Goal: Transaction & Acquisition: Purchase product/service

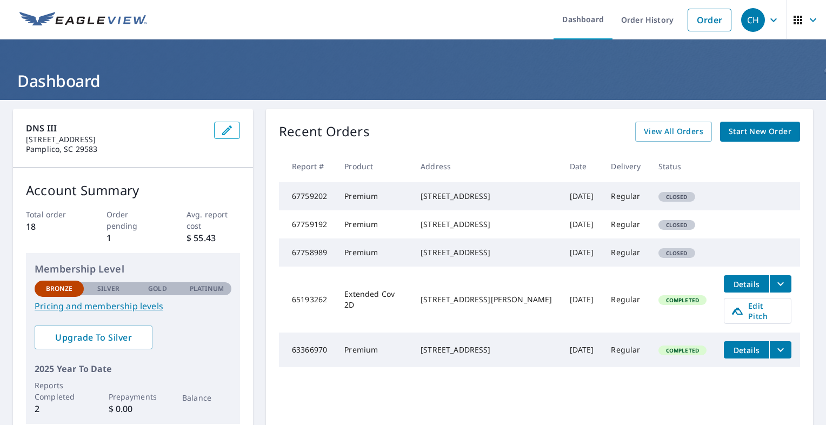
click at [610, 266] on td "Regular" at bounding box center [625, 252] width 47 height 28
click at [728, 133] on span "Start New Order" at bounding box center [759, 132] width 63 height 14
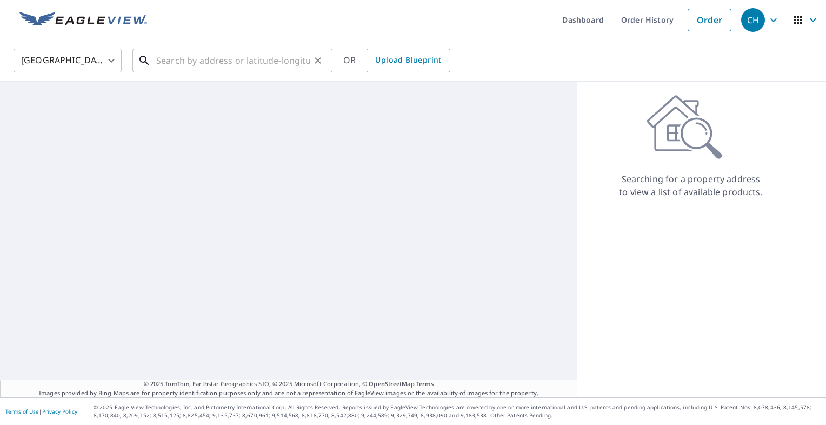
click at [227, 68] on input "text" at bounding box center [233, 60] width 154 height 30
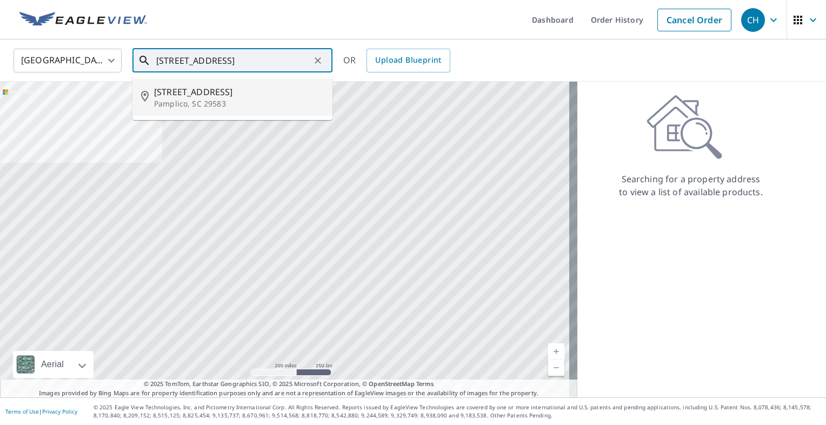
click at [215, 92] on span "[STREET_ADDRESS]" at bounding box center [239, 91] width 170 height 13
type input "[STREET_ADDRESS]"
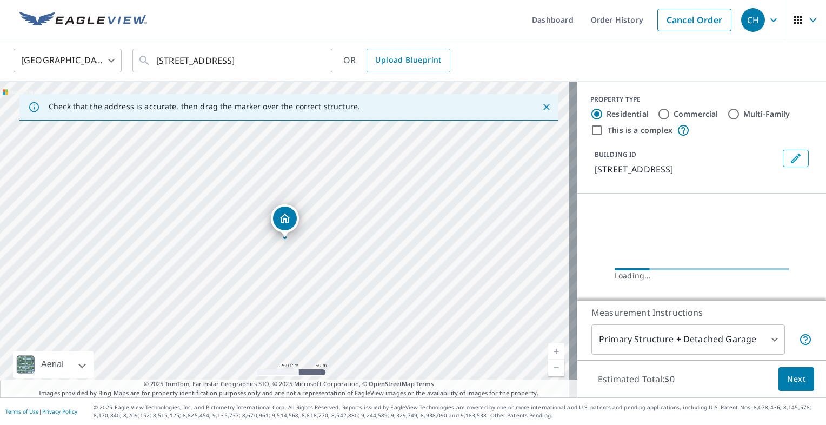
click at [686, 173] on p "[STREET_ADDRESS]" at bounding box center [686, 169] width 184 height 13
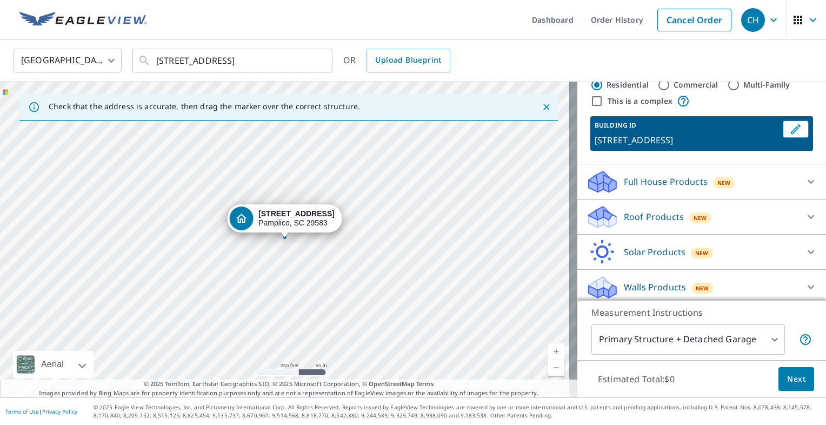
scroll to position [34, 0]
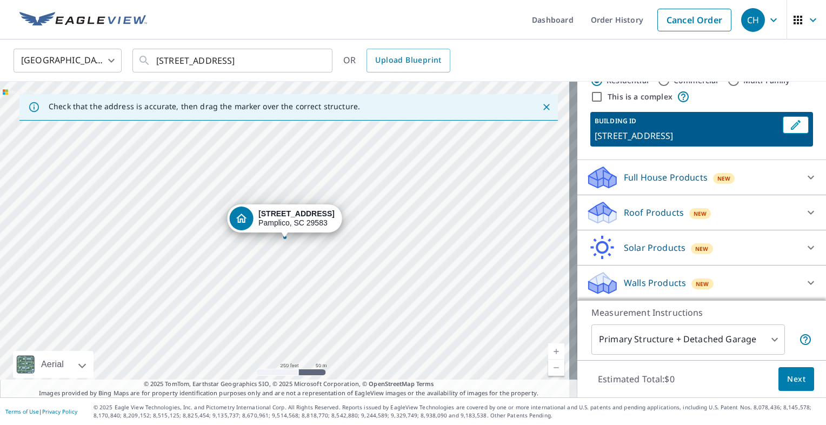
click at [754, 212] on div "Roof Products New" at bounding box center [692, 212] width 212 height 25
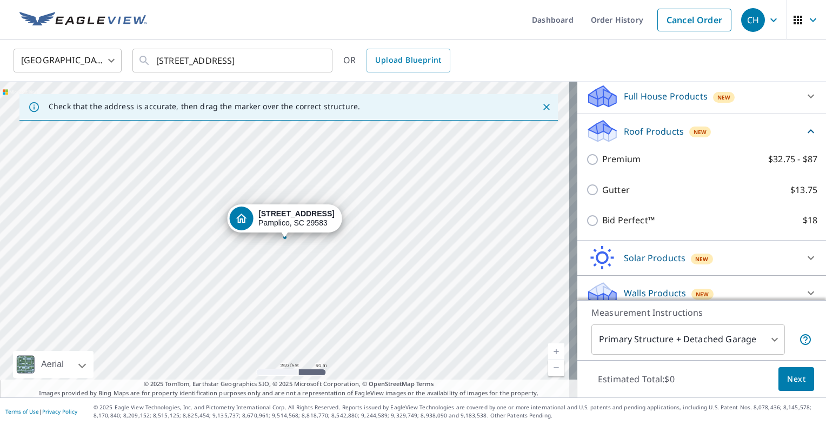
scroll to position [124, 0]
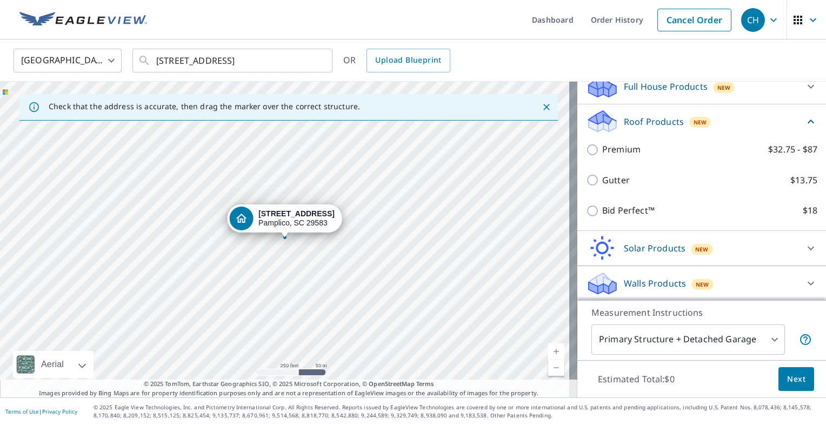
click at [601, 157] on div "Premium $32.75 - $87" at bounding box center [701, 149] width 231 height 31
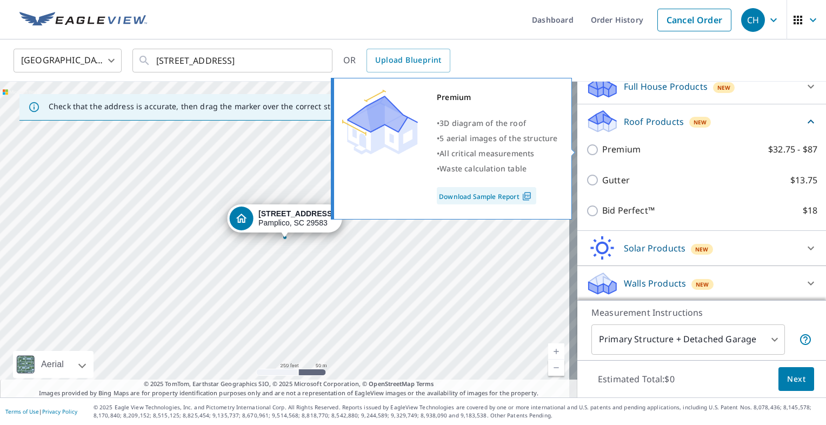
click at [586, 148] on input "Premium $32.75 - $87" at bounding box center [594, 149] width 16 height 13
checkbox input "true"
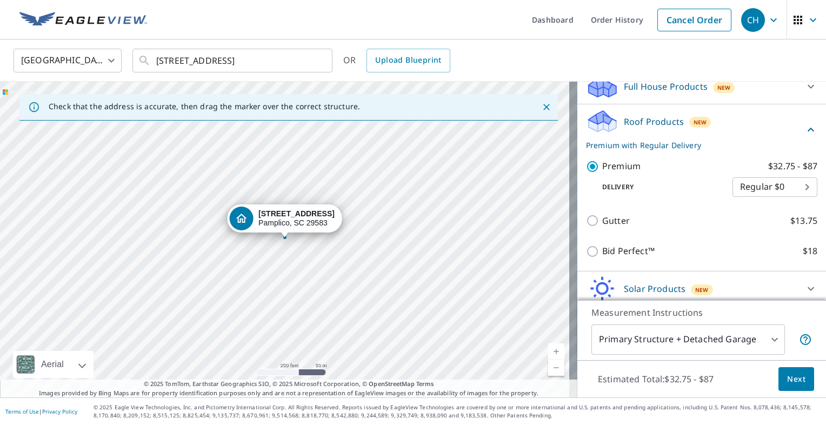
scroll to position [165, 0]
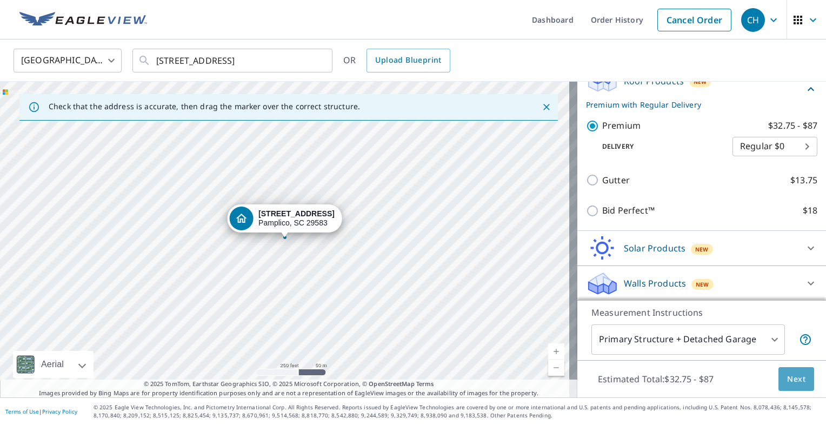
click at [791, 384] on span "Next" at bounding box center [796, 379] width 18 height 14
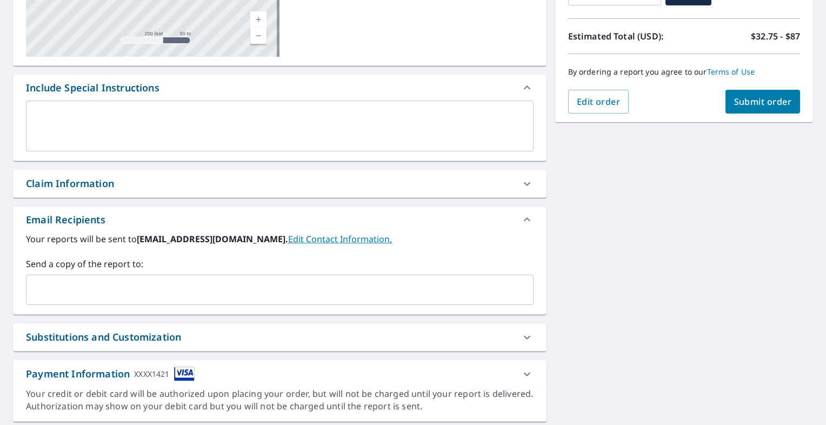
scroll to position [255, 0]
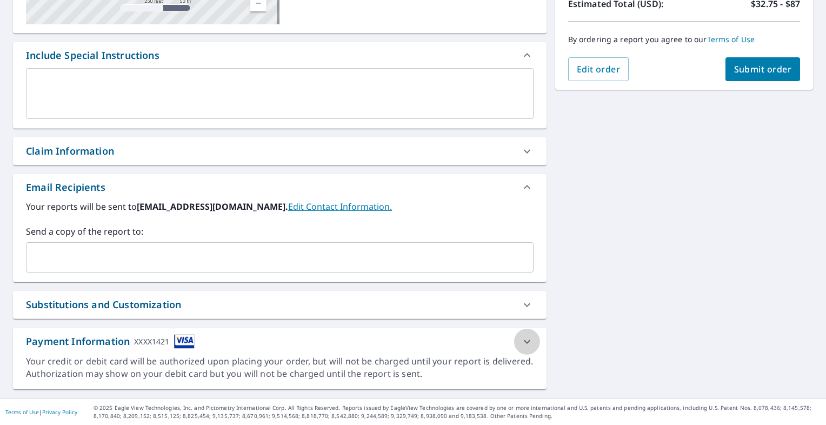
click at [520, 340] on icon at bounding box center [526, 341] width 13 height 13
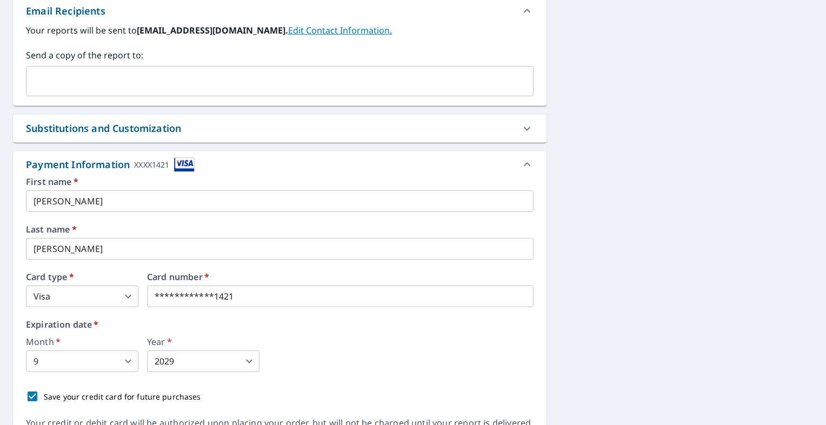
scroll to position [493, 0]
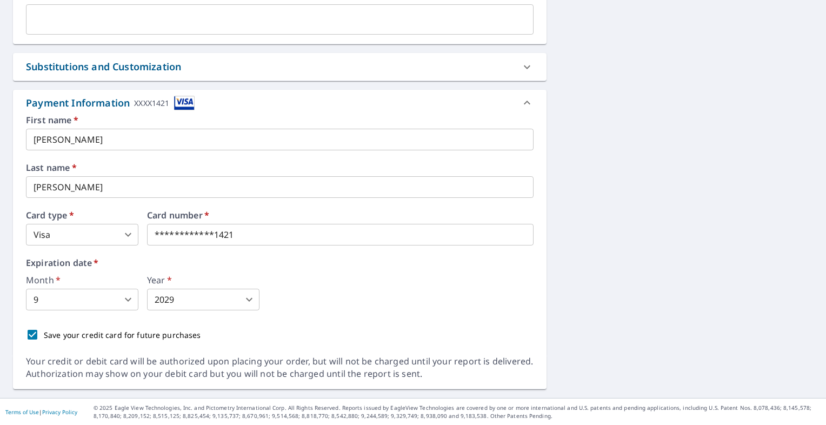
click at [179, 104] on img at bounding box center [184, 103] width 21 height 15
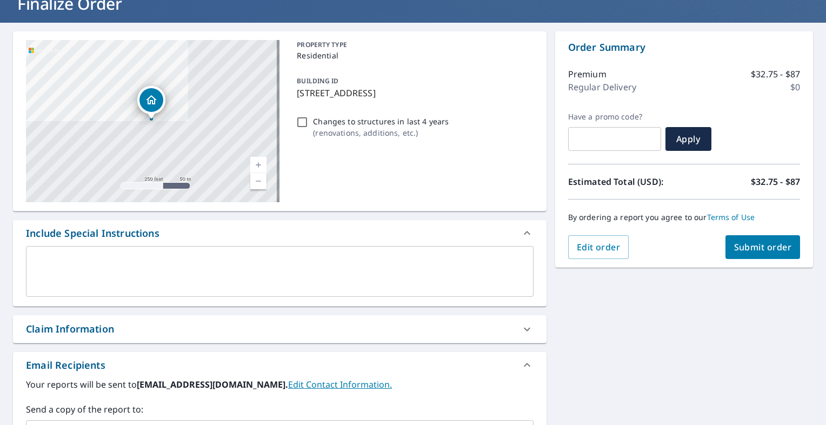
scroll to position [146, 0]
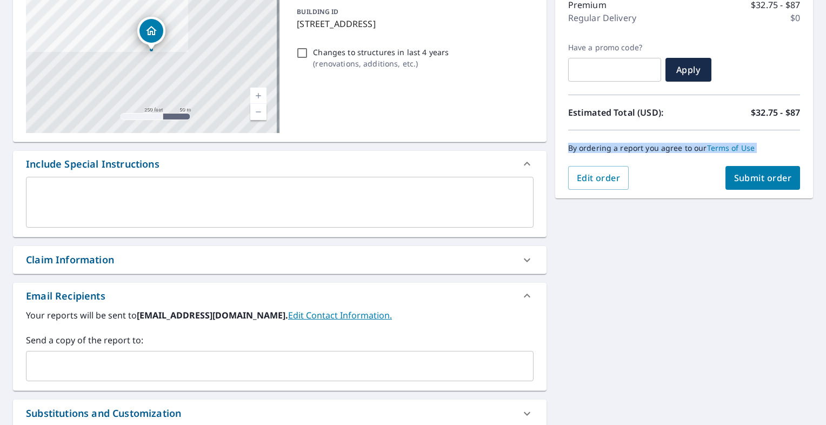
drag, startPoint x: 817, startPoint y: 126, endPoint x: 827, endPoint y: 205, distance: 80.1
click at [825, 205] on html "CH CH Dashboard Order History Cancel Order CH Dashboard / Finalize Order Finali…" at bounding box center [413, 212] width 826 height 425
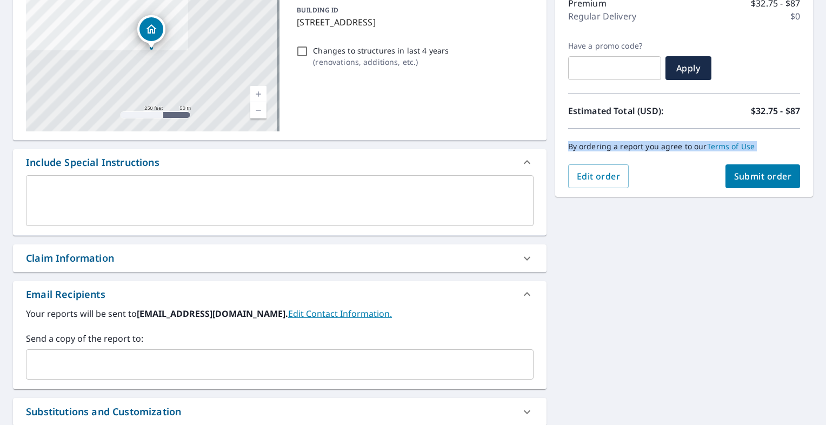
scroll to position [255, 0]
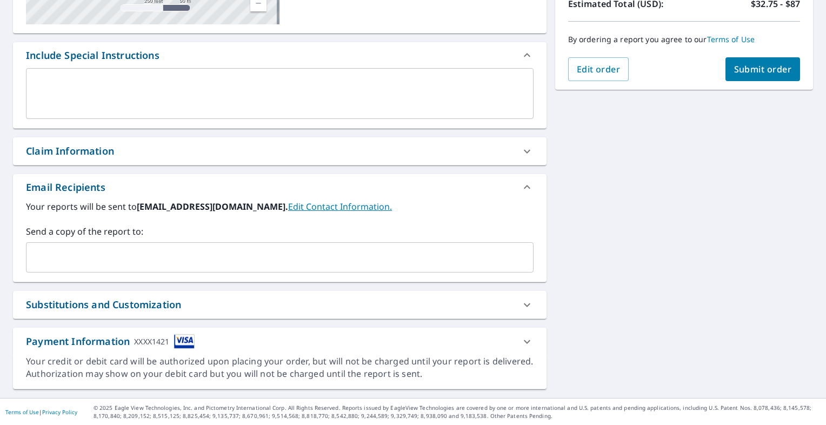
click at [445, 382] on div "Your credit or debit card will be authorized upon placing your order, but will …" at bounding box center [279, 372] width 533 height 34
click at [479, 355] on div "Your credit or debit card will be authorized upon placing your order, but will …" at bounding box center [279, 367] width 507 height 25
click at [521, 340] on icon at bounding box center [526, 341] width 13 height 13
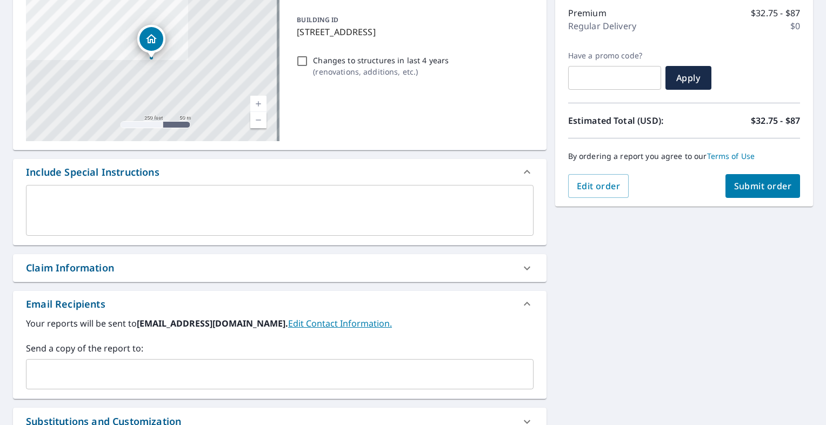
scroll to position [0, 0]
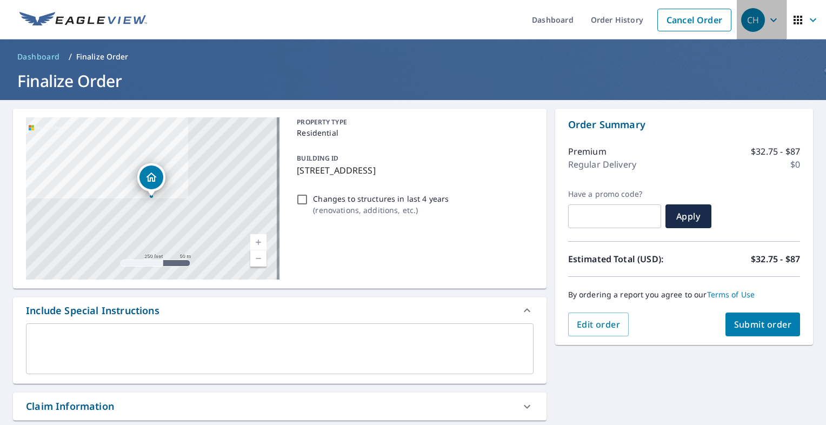
click at [746, 28] on div "CH" at bounding box center [753, 20] width 24 height 24
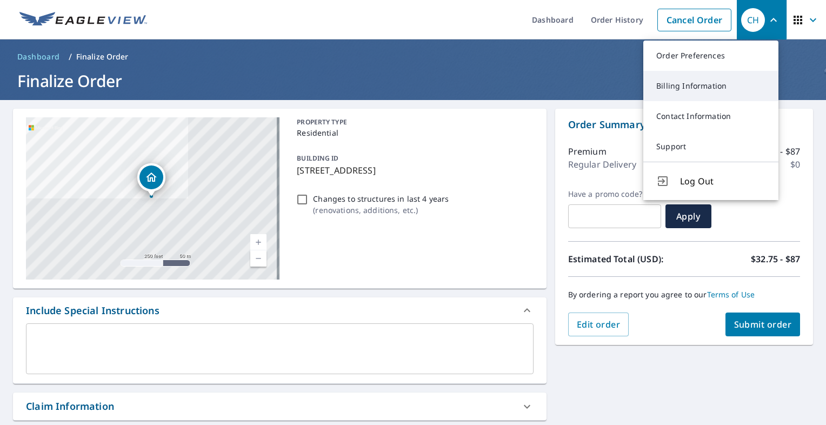
click at [680, 89] on link "Billing Information" at bounding box center [710, 86] width 135 height 30
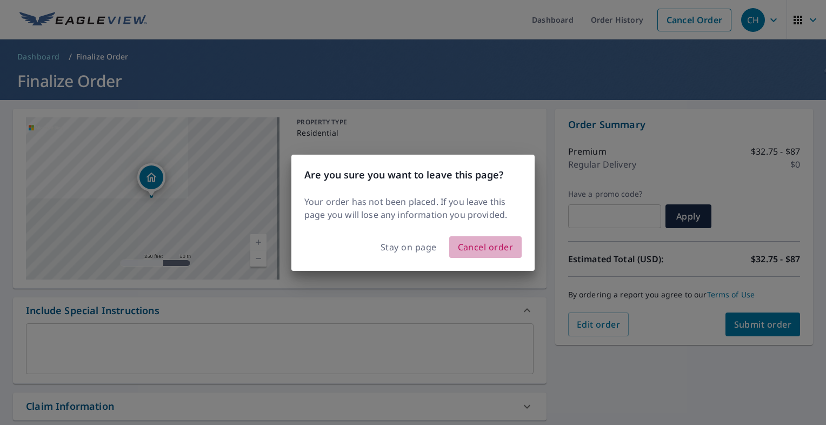
click at [470, 252] on span "Cancel order" at bounding box center [486, 246] width 56 height 15
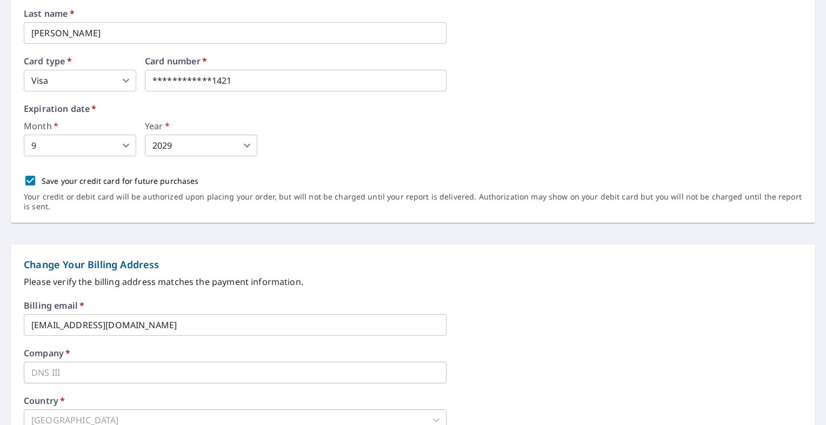
scroll to position [201, 0]
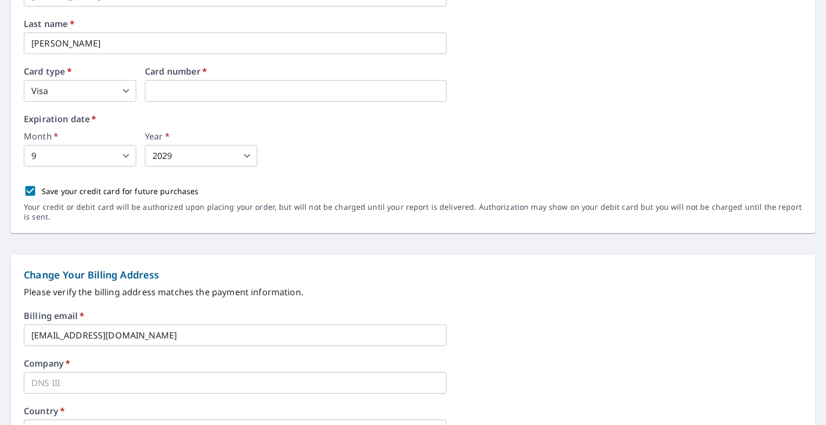
click at [185, 159] on body "CH CH Dashboard Order History Order CH Dashboard / Billing Information Billing …" at bounding box center [413, 212] width 826 height 425
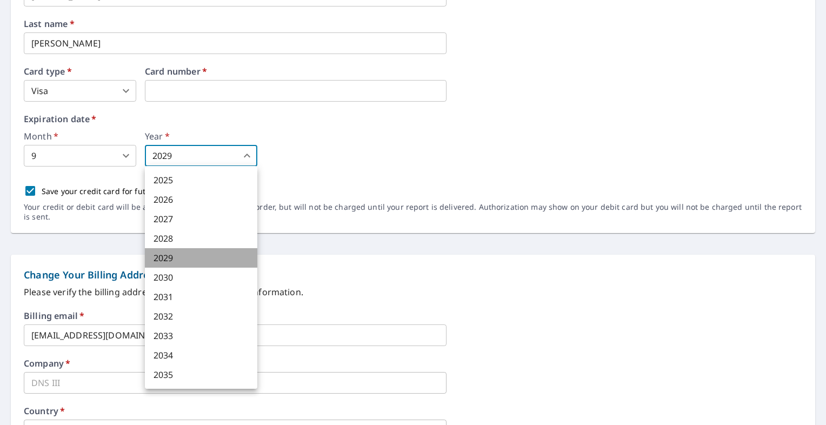
click at [179, 257] on li "2029" at bounding box center [201, 257] width 112 height 19
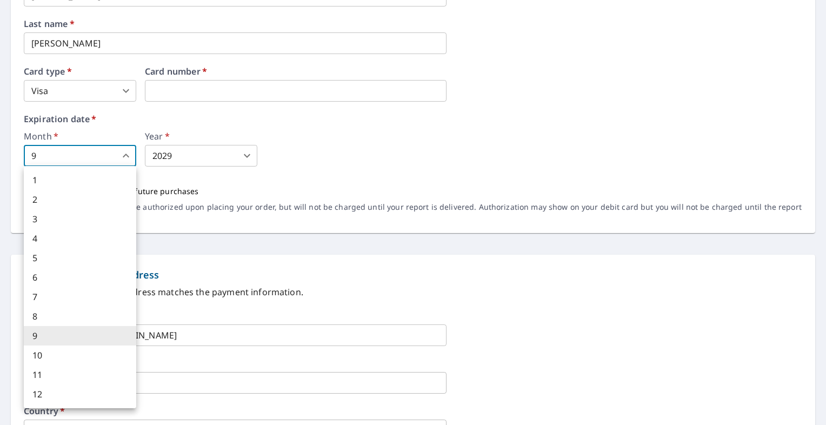
click at [113, 157] on body "CH CH Dashboard Order History Order CH Dashboard / Billing Information Billing …" at bounding box center [413, 212] width 826 height 425
click at [63, 340] on li "9" at bounding box center [80, 335] width 112 height 19
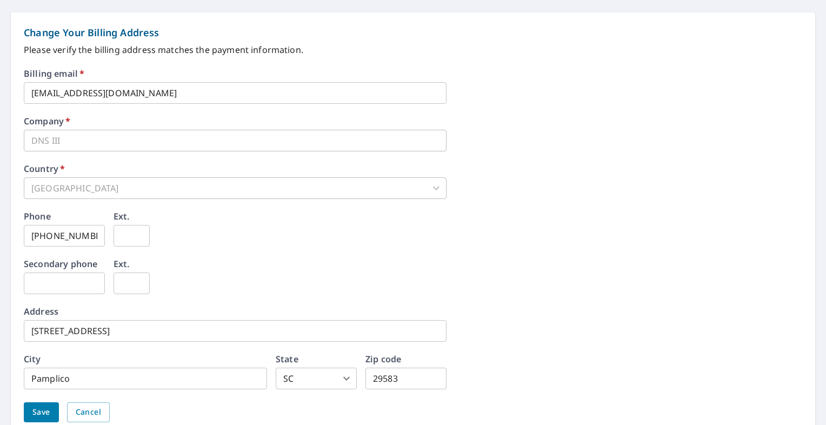
scroll to position [491, 0]
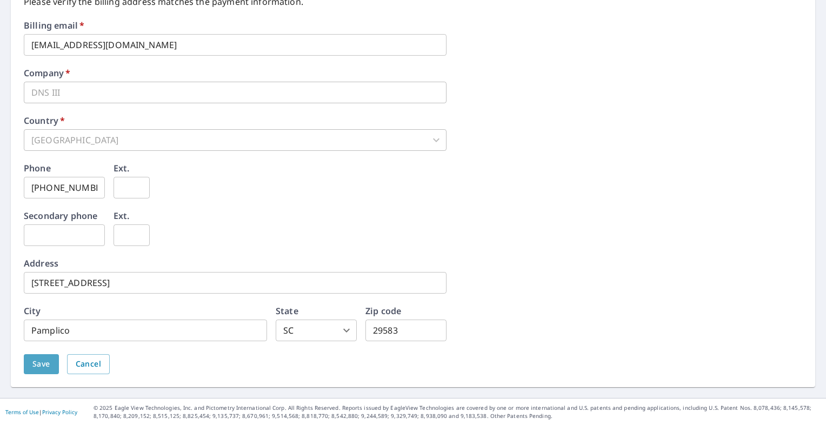
click at [43, 363] on span "Save" at bounding box center [41, 364] width 18 height 14
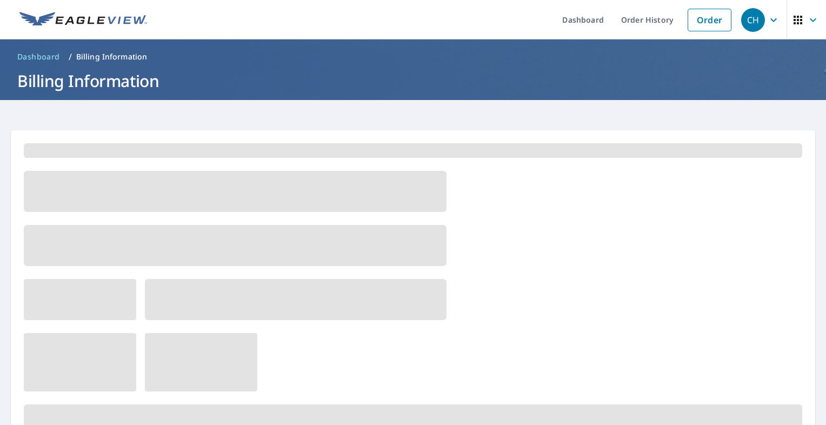
scroll to position [0, 0]
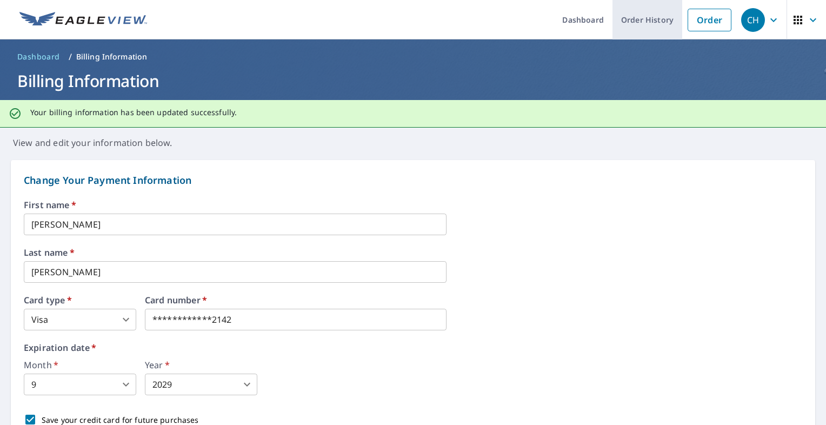
click at [652, 22] on link "Order History" at bounding box center [647, 19] width 70 height 39
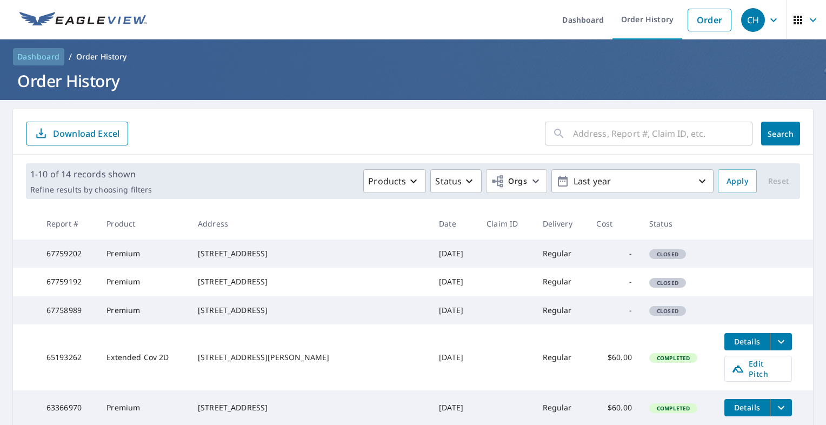
click at [44, 55] on span "Dashboard" at bounding box center [38, 56] width 43 height 11
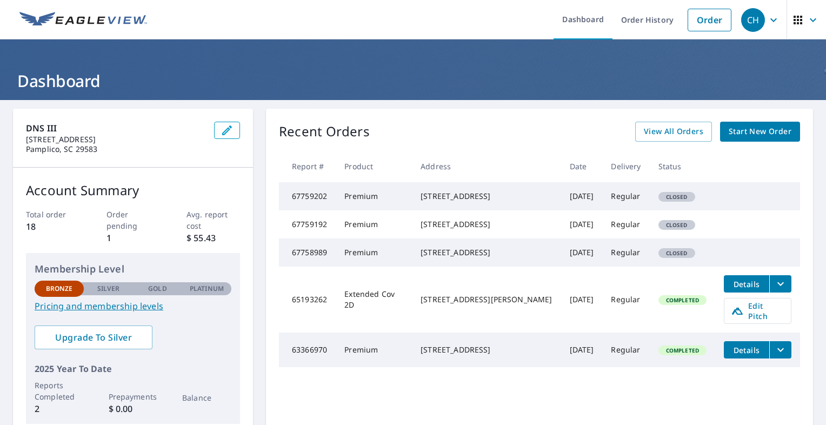
click at [733, 128] on span "Start New Order" at bounding box center [759, 132] width 63 height 14
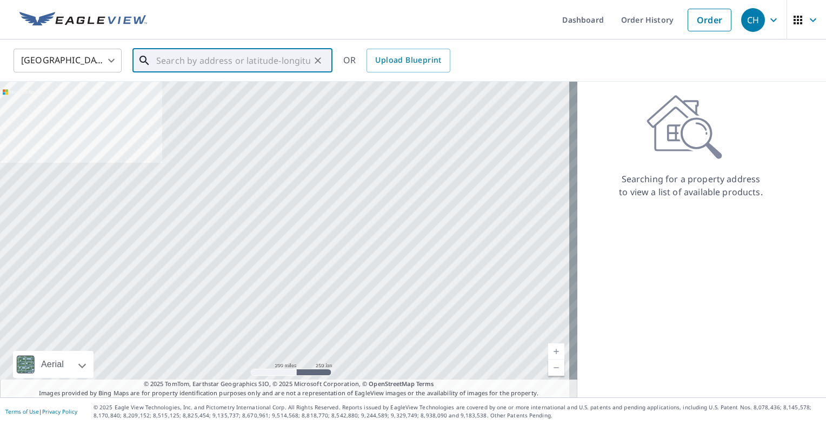
click at [249, 68] on input "text" at bounding box center [233, 60] width 154 height 30
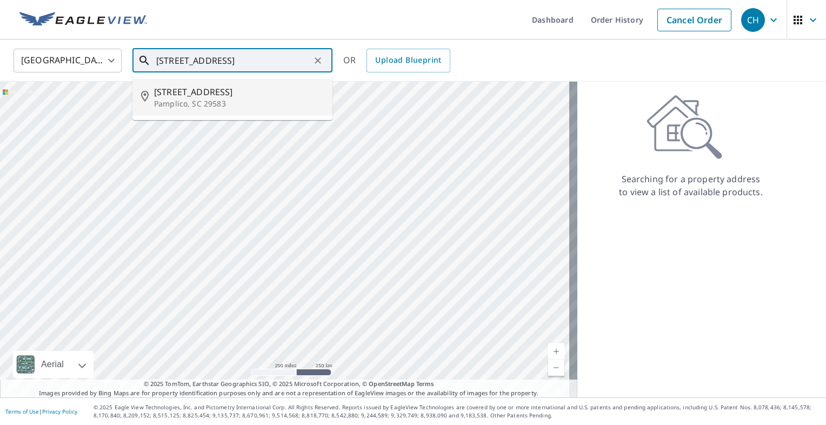
click at [222, 85] on span "[STREET_ADDRESS]" at bounding box center [239, 91] width 170 height 13
type input "[STREET_ADDRESS]"
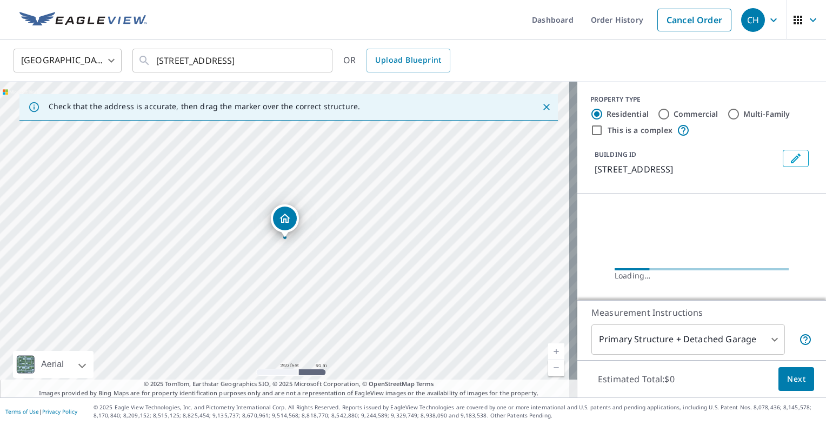
click at [687, 159] on div "BUILDING ID 113 N Oak St, Pamplico, SC, 29583" at bounding box center [686, 163] width 184 height 26
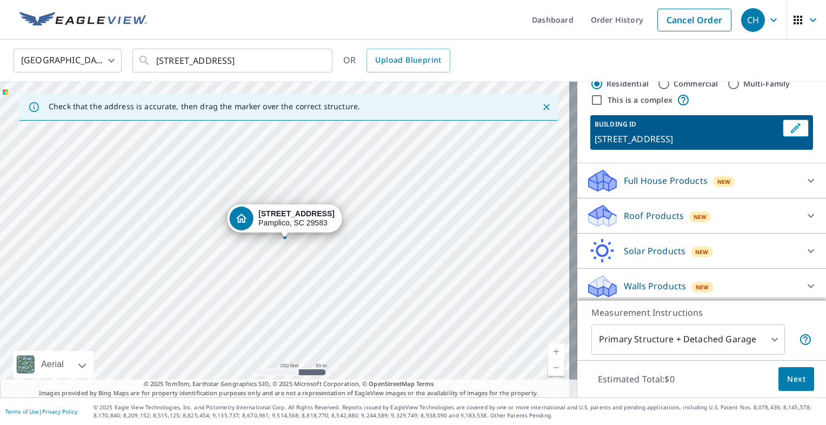
scroll to position [34, 0]
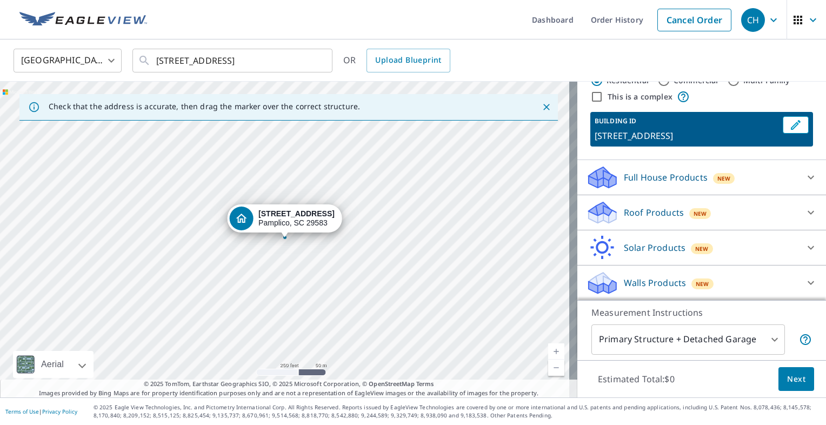
click at [734, 207] on div "Roof Products New" at bounding box center [692, 212] width 212 height 25
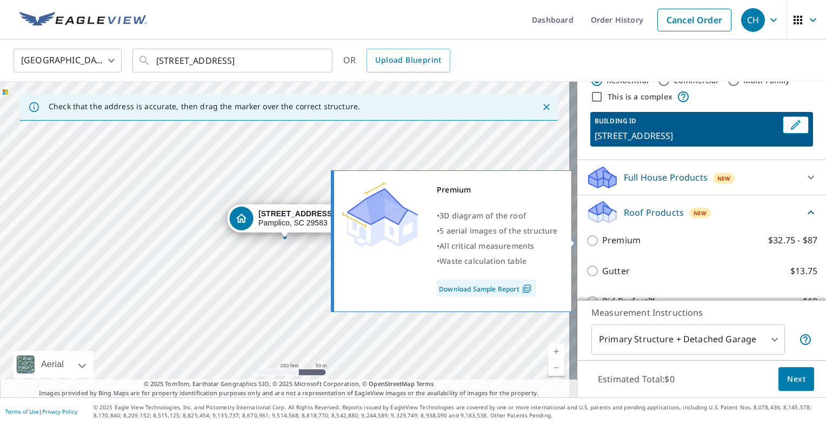
click at [635, 236] on label "Premium $32.75 - $87" at bounding box center [709, 240] width 215 height 14
click at [602, 236] on input "Premium $32.75 - $87" at bounding box center [594, 240] width 16 height 13
checkbox input "true"
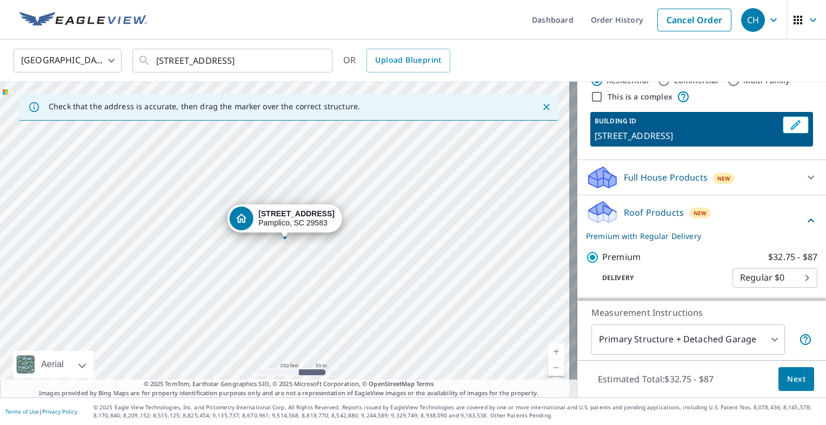
scroll to position [165, 0]
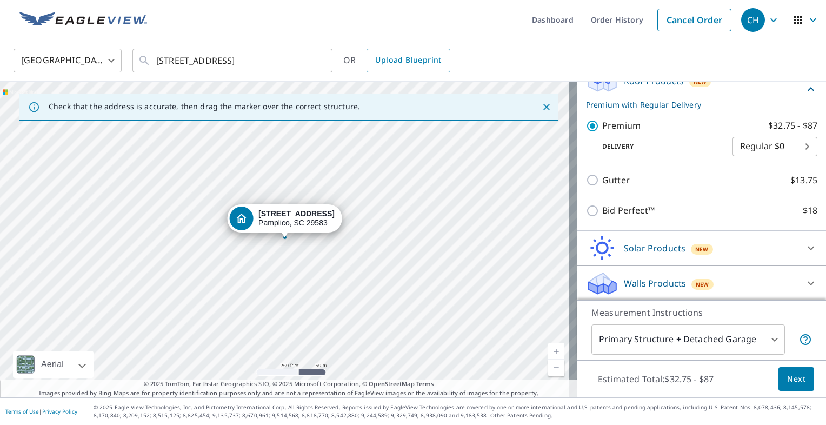
click at [789, 374] on span "Next" at bounding box center [796, 379] width 18 height 14
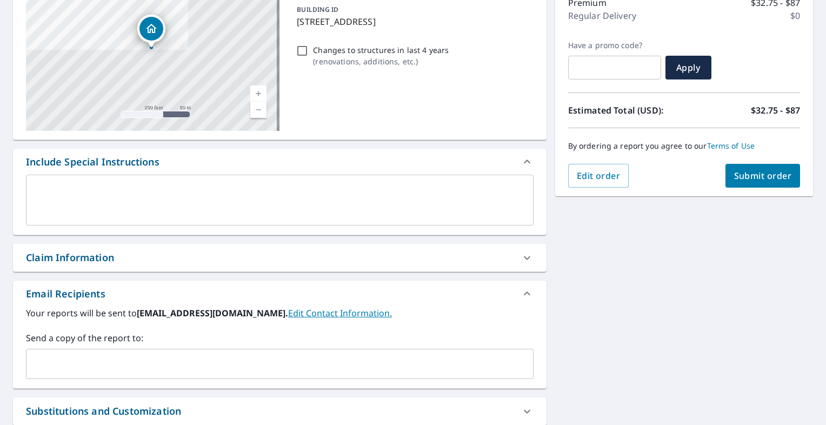
scroll to position [119, 0]
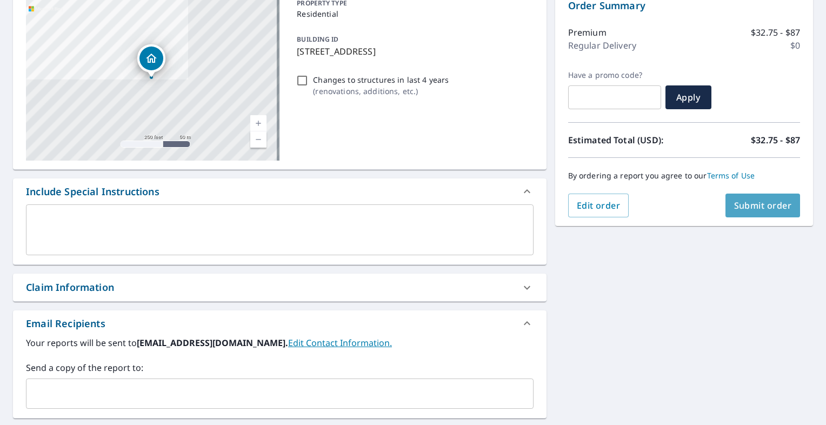
click at [745, 208] on span "Submit order" at bounding box center [763, 205] width 58 height 12
